Goal: Navigation & Orientation: Find specific page/section

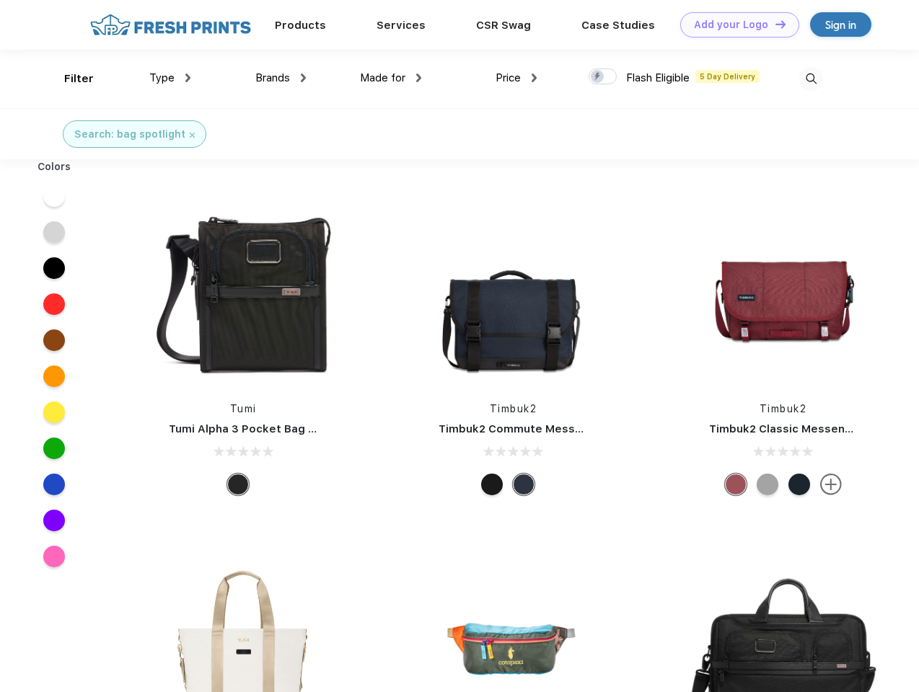
click at [734, 25] on link "Add your Logo Design Tool" at bounding box center [739, 24] width 119 height 25
click at [0, 0] on div "Design Tool" at bounding box center [0, 0] width 0 height 0
click at [774, 24] on link "Add your Logo Design Tool" at bounding box center [739, 24] width 119 height 25
click at [69, 79] on div "Filter" at bounding box center [79, 79] width 30 height 17
click at [170, 78] on span "Type" at bounding box center [161, 77] width 25 height 13
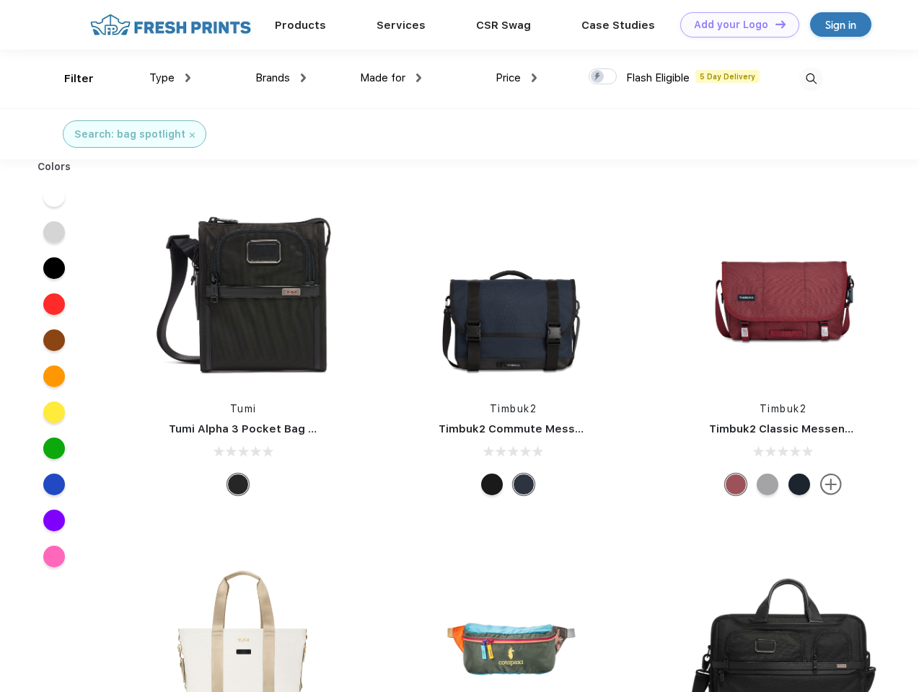
click at [280, 78] on span "Brands" at bounding box center [272, 77] width 35 height 13
click at [391, 78] on span "Made for" at bounding box center [382, 77] width 45 height 13
click at [516, 78] on span "Price" at bounding box center [507, 77] width 25 height 13
click at [603, 77] on div at bounding box center [602, 76] width 28 height 16
click at [598, 77] on input "checkbox" at bounding box center [592, 72] width 9 height 9
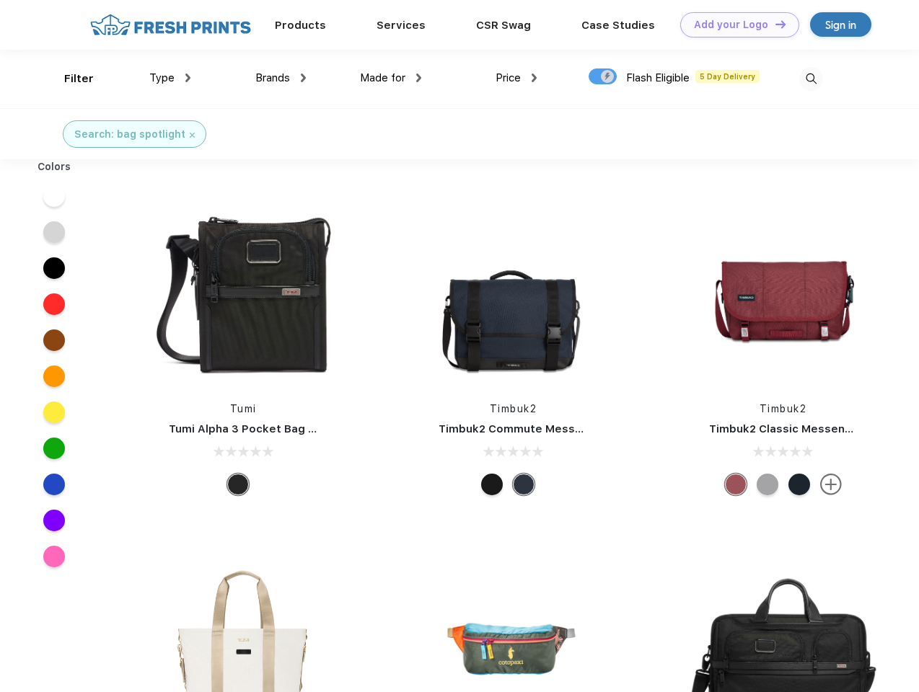
click at [810, 79] on img at bounding box center [811, 79] width 24 height 24
